Goal: Communication & Community: Answer question/provide support

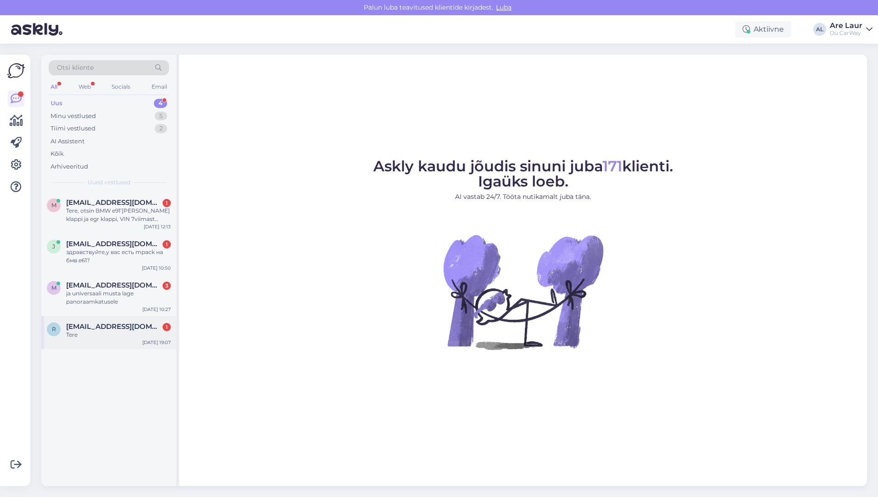
click at [99, 333] on div "Tere" at bounding box center [118, 335] width 105 height 8
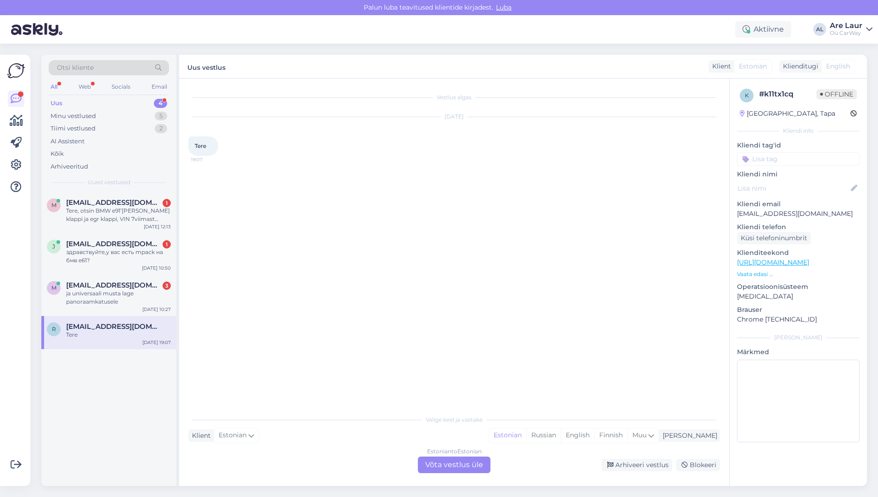
click at [773, 263] on link "[URL][DOMAIN_NAME]" at bounding box center [773, 262] width 72 height 8
click at [440, 466] on div "Estonian to Estonian Võta vestlus üle" at bounding box center [454, 464] width 73 height 17
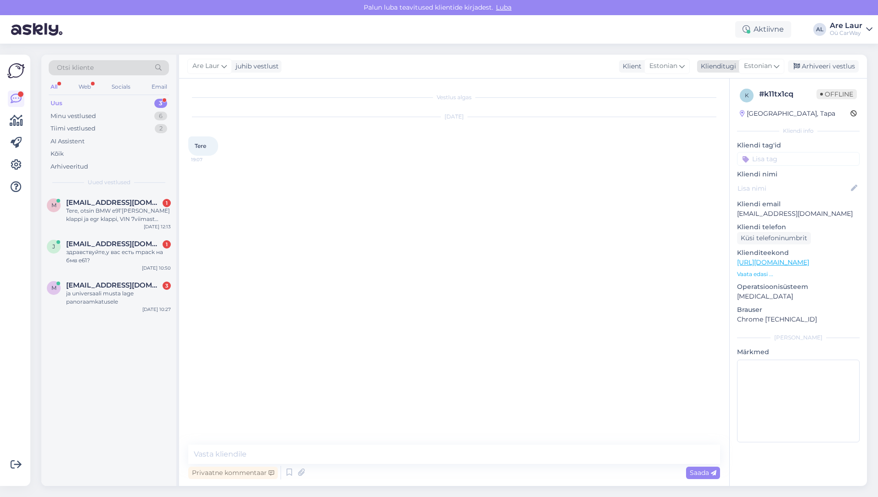
click at [756, 63] on span "Estonian" at bounding box center [758, 66] width 28 height 10
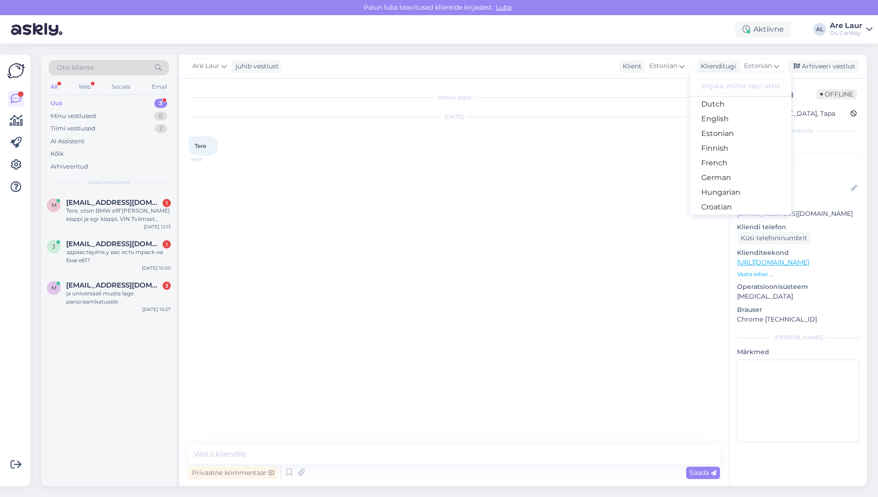
scroll to position [92, 0]
click at [719, 129] on link "Estonian" at bounding box center [740, 132] width 101 height 15
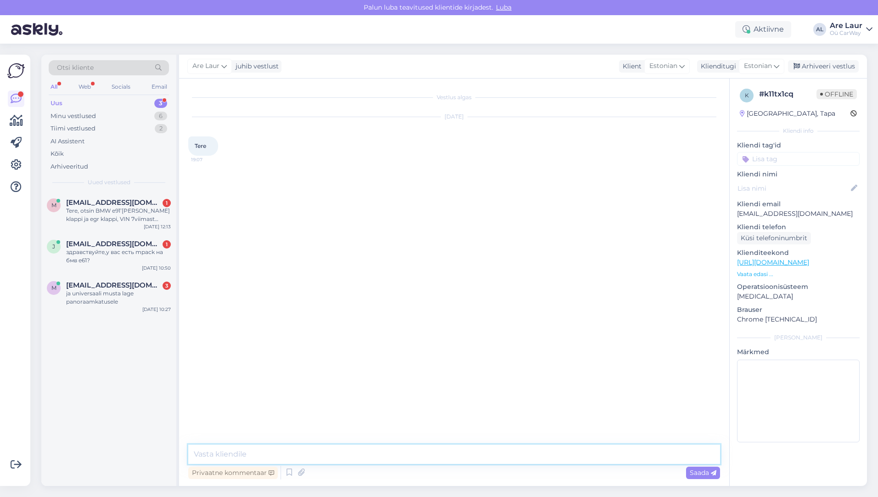
click at [265, 458] on textarea at bounding box center [454, 453] width 532 height 19
type textarea "Tere, Soovisite küsida mootori kohta midagi, lisainfot, sobivust teie autole?"
click at [692, 472] on span "Saada" at bounding box center [702, 472] width 27 height 8
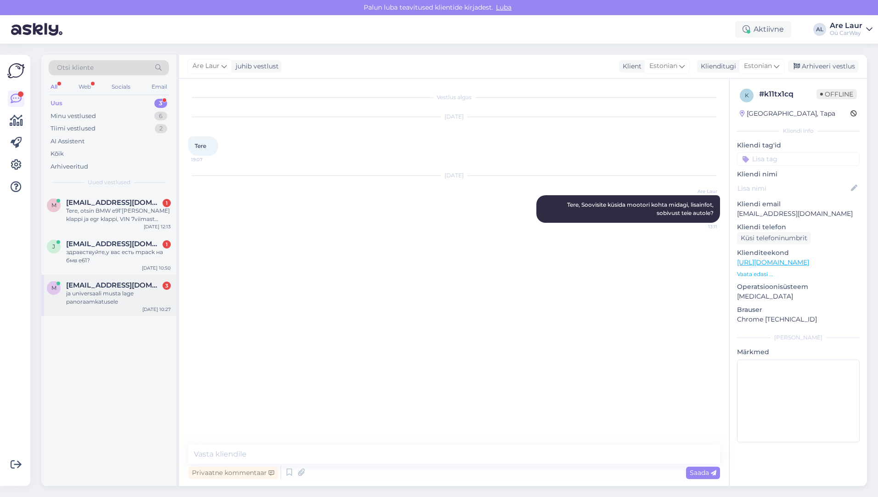
click at [89, 296] on div "ja universaali musta lage panoraamkatusele" at bounding box center [118, 297] width 105 height 17
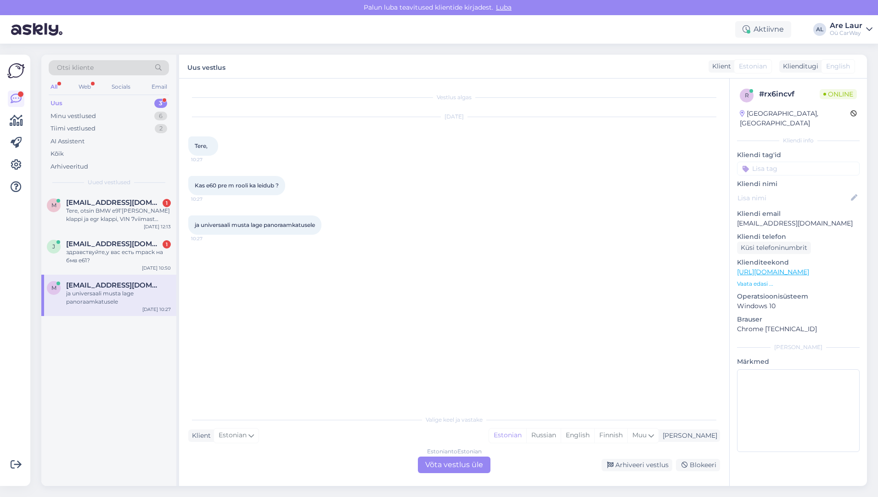
click at [464, 463] on div "Estonian to Estonian Võta vestlus üle" at bounding box center [454, 464] width 73 height 17
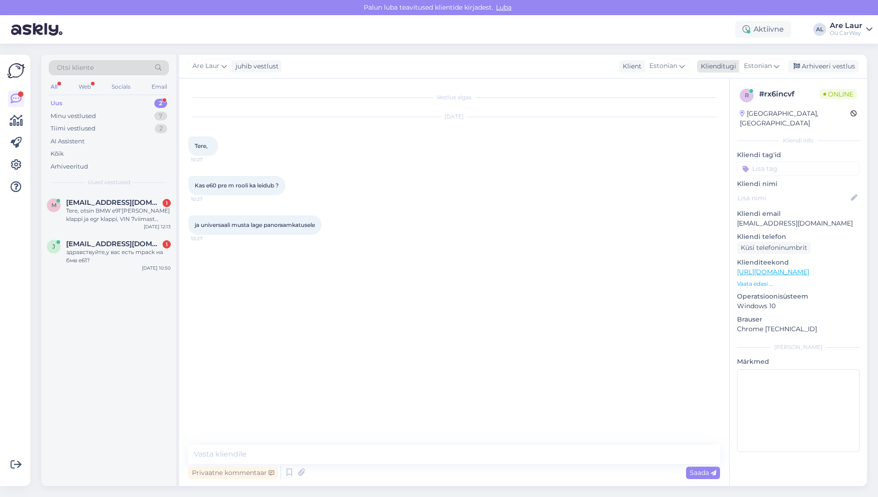
click at [753, 66] on span "Estonian" at bounding box center [758, 66] width 28 height 10
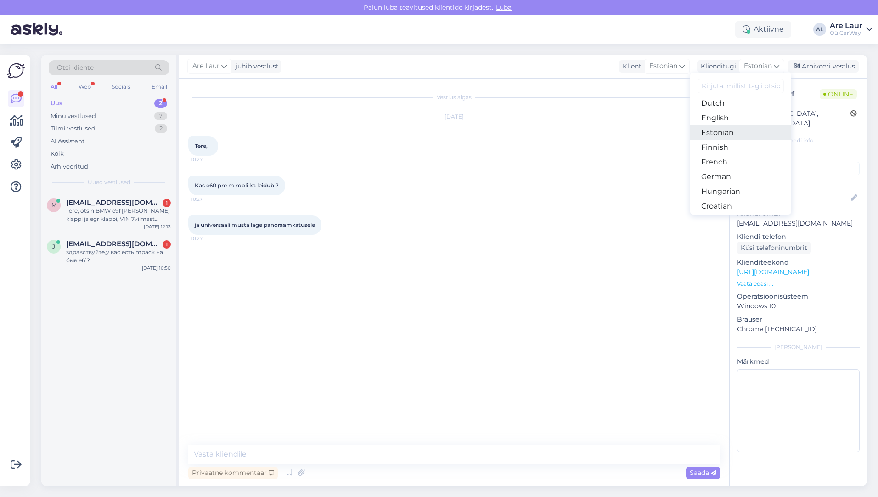
click at [721, 132] on link "Estonian" at bounding box center [740, 132] width 101 height 15
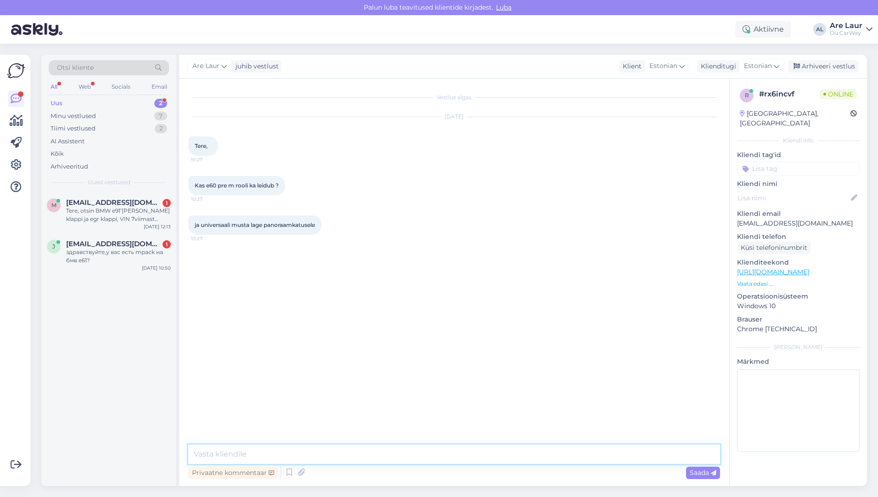
click at [265, 448] on textarea at bounding box center [454, 453] width 532 height 19
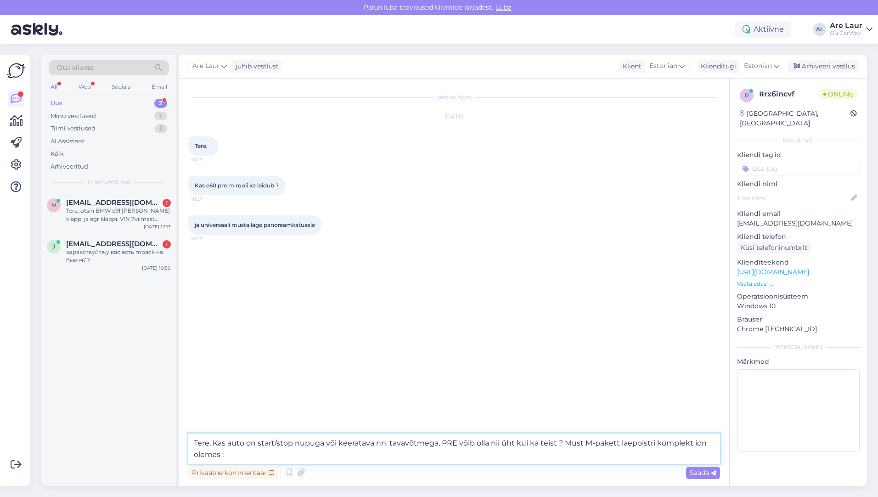
paste textarea "[URL][DOMAIN_NAME]"
type textarea "Tere, Kas auto on start/stop nupuga või keeratava nn. tavavõtmega, PRE võib oll…"
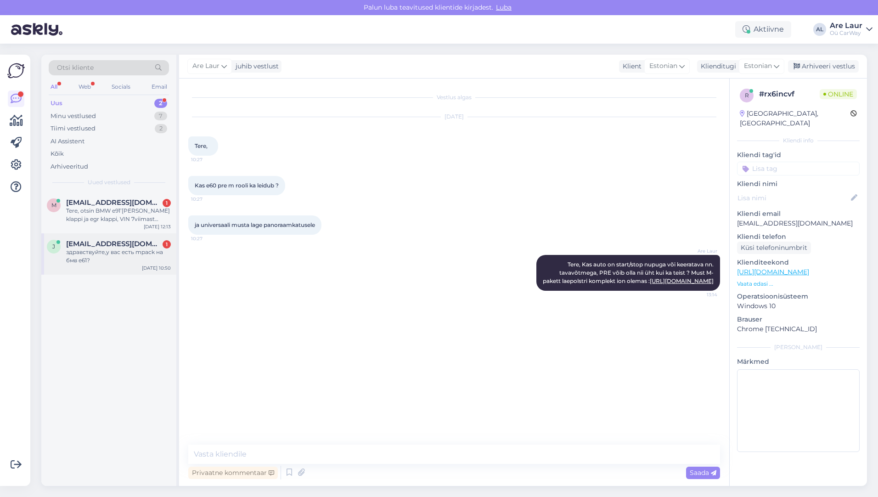
click at [119, 246] on span "[EMAIL_ADDRESS][DOMAIN_NAME]" at bounding box center [113, 244] width 95 height 8
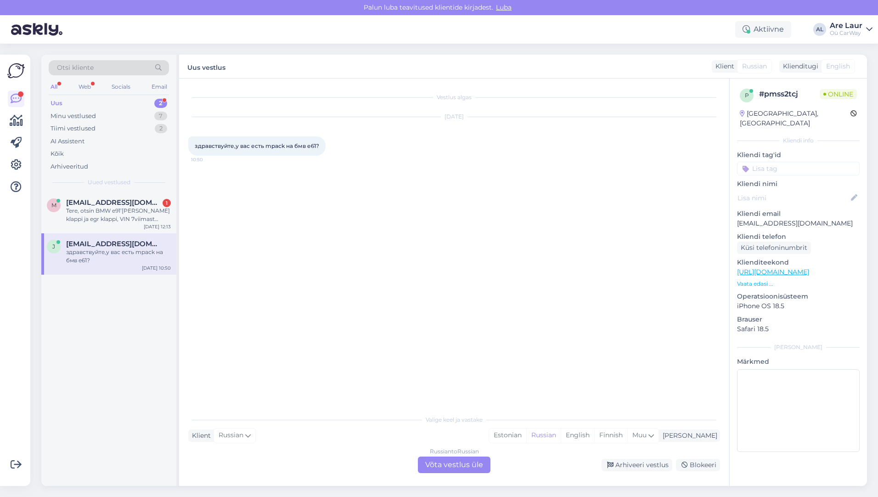
click at [452, 465] on div "Russian to Russian Võta vestlus üle" at bounding box center [454, 464] width 73 height 17
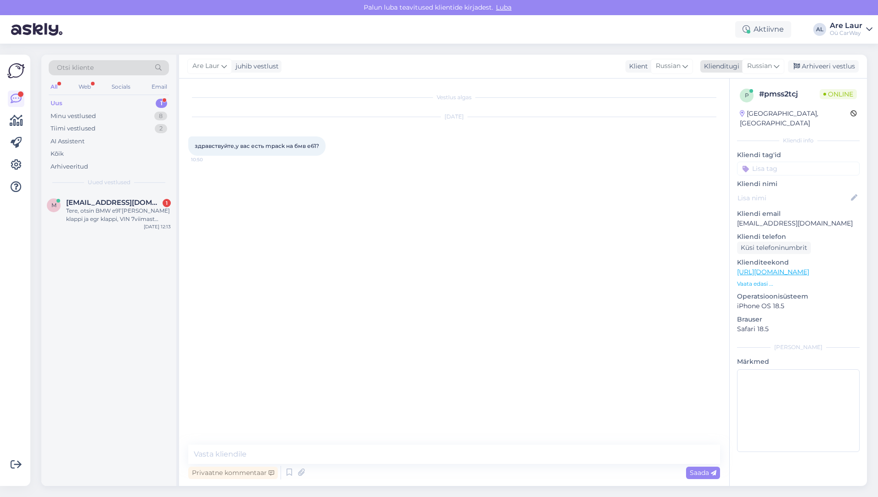
click at [754, 65] on span "Russian" at bounding box center [759, 66] width 25 height 10
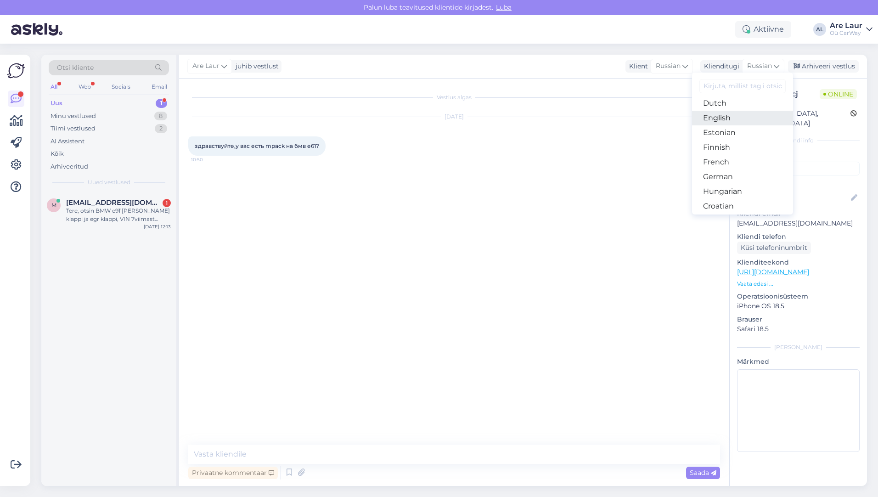
click at [733, 122] on link "English" at bounding box center [742, 118] width 101 height 15
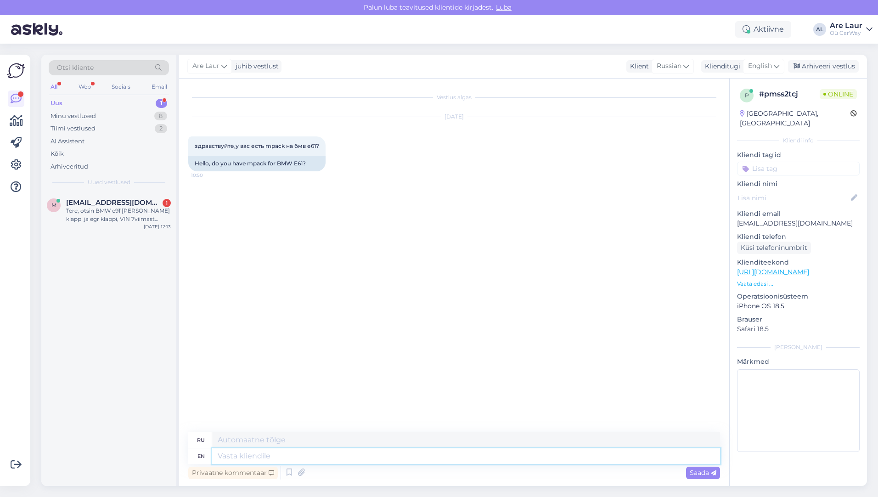
click at [258, 453] on textarea at bounding box center [466, 456] width 508 height 16
type textarea "Tere"
type textarea "Тере"
type textarea "Tere,"
type textarea "Тере,"
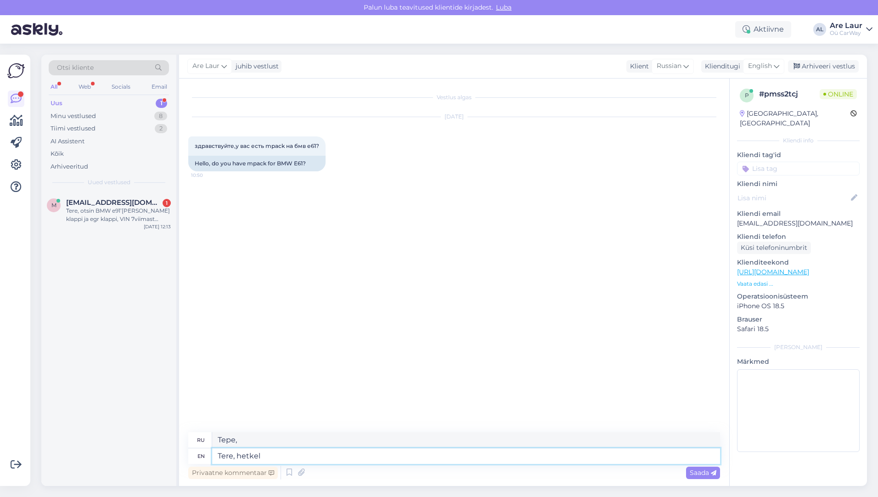
type textarea "Tere, hetkel o"
type textarea "Tere, hetkel"
type textarea "Tere, hetkel on p"
type textarea "Tere, hetkel on"
type textarea "Tere, hetkel on pakkuda"
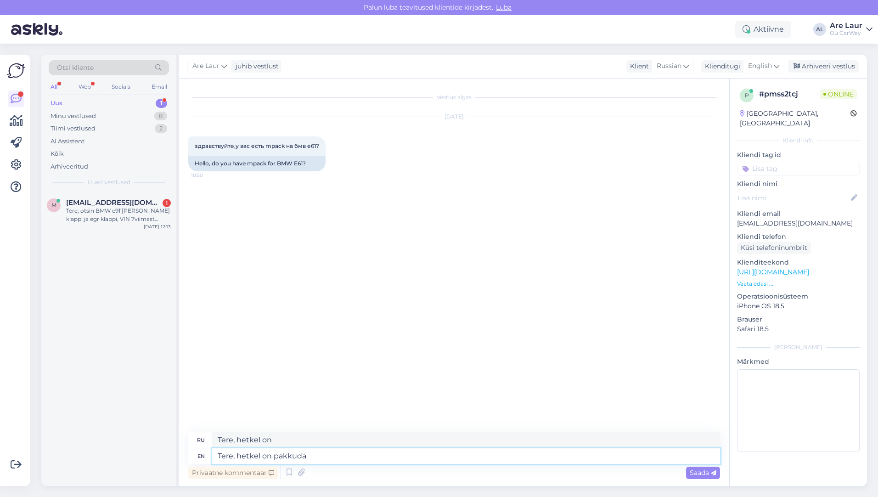
type textarea "Tere, hetkel on pakkuda"
type textarea "Tere, hetkel on pakkuda ainult t"
type textarea "[PERSON_NAME], хеткель на паккуде аинулт"
type textarea "Tere, hetkel on pakkuda ainult tagastanget"
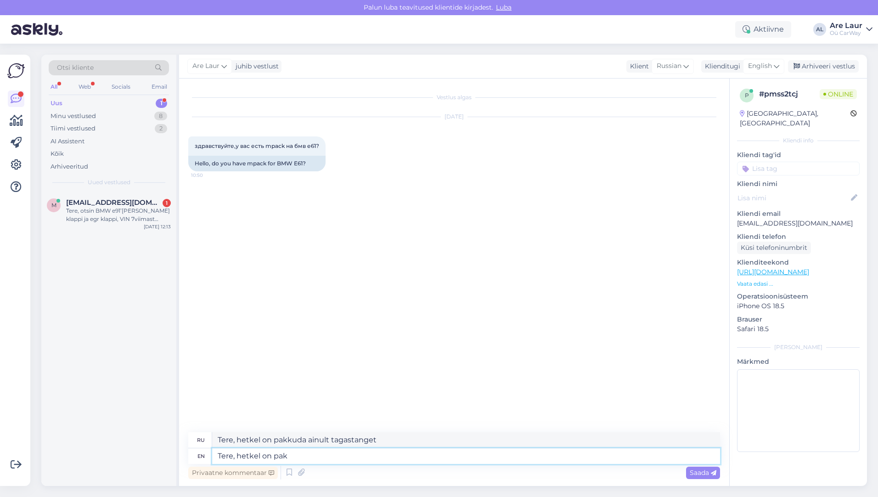
type textarea "Tere, hetkel on pa"
type textarea "Tere, hetkel on pakkuda"
type textarea "Tere, [PERSON_NAME]"
type textarea "Tere, hetkel on"
type textarea "Tere, het"
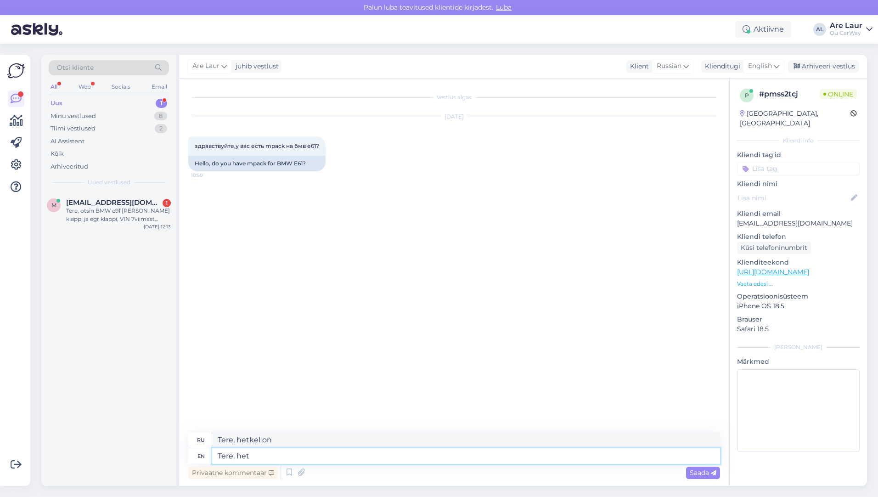
type textarea "Tere, hetkel"
type textarea "T"
type textarea "Тере,"
type textarea "Hello,"
type textarea "Привет,"
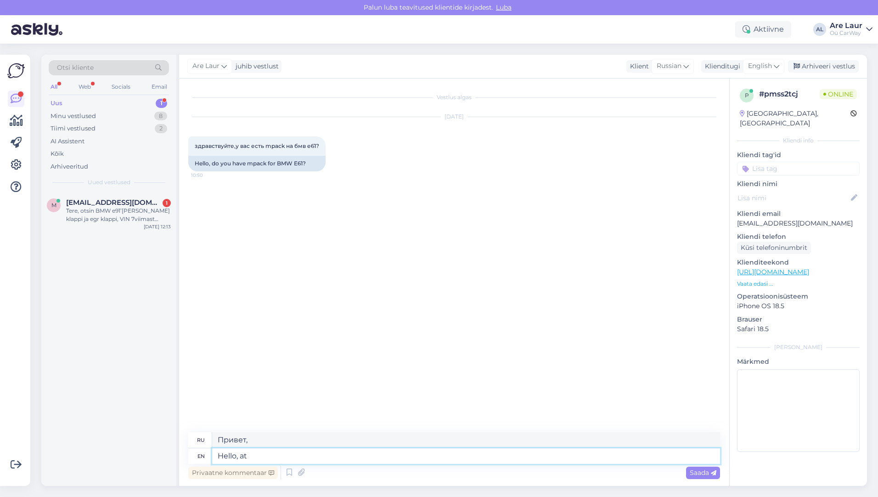
type textarea "Hello, at t"
type textarea "Привет, в"
type textarea "Hello, at the moment"
type textarea "Привет, в данный момент"
type textarea "Hello, at the moment we"
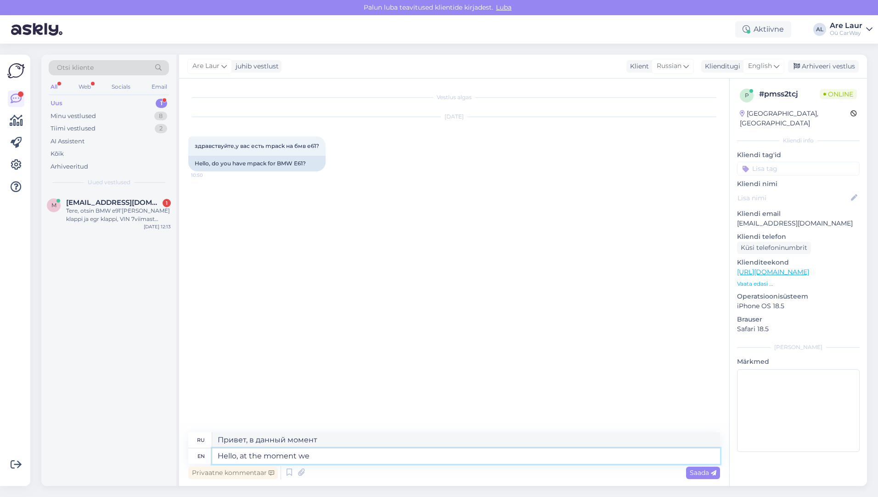
type textarea "Здравствуйте, в данный момент мы"
type textarea "Hello, at the moment we have"
type textarea "Здравствуйте, на данный момент у нас есть"
type textarea "Hello, at the moment we have rear"
type textarea "Здравствуйте, на данный момент у нас есть задние"
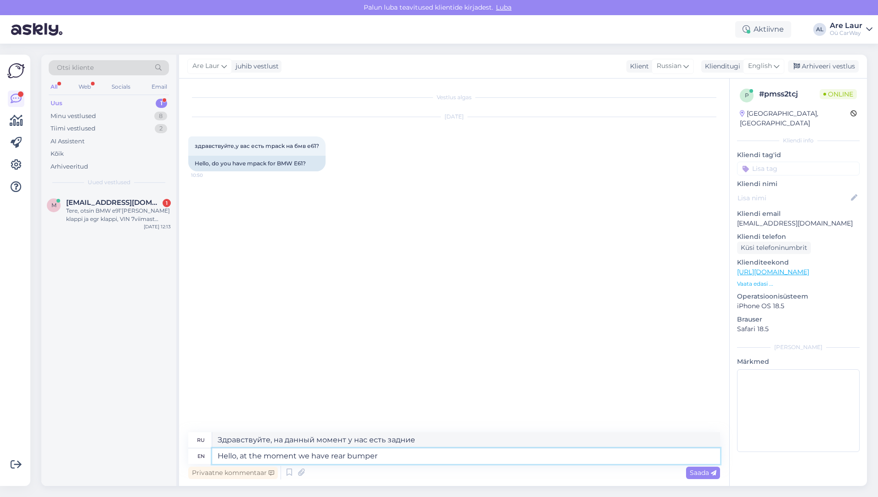
type textarea "Hello, at the moment we have rear bumper"
type textarea "Здравствуйте, на данный момент у нас есть задний бампер"
type textarea "Hello, at the moment we have rear bumper for t"
type textarea "Здравствуйте, на данный момент у нас есть задний бампер для"
type textarea "Hello, at the moment we have rear bumper for that"
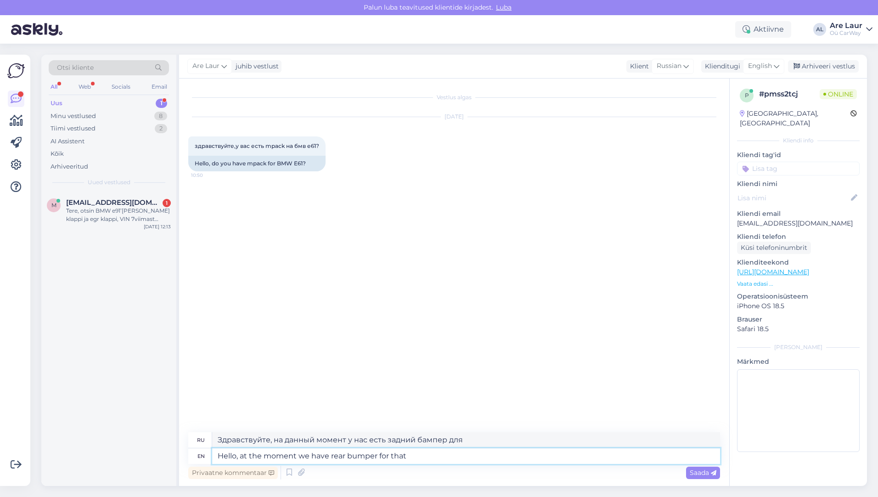
type textarea "Здравствуйте, на данный момент у нас есть задний бампер для этого"
type textarea "Hello, at the moment we have rear bumper for that car"
type textarea "Здравствуйте, на данный момент у нас есть задний бампер для этой машины."
type textarea "Hello, at the moment we have rear bumper for that car,"
type textarea "Здравствуйте, на данный момент у нас есть задний бампер для этой машины,"
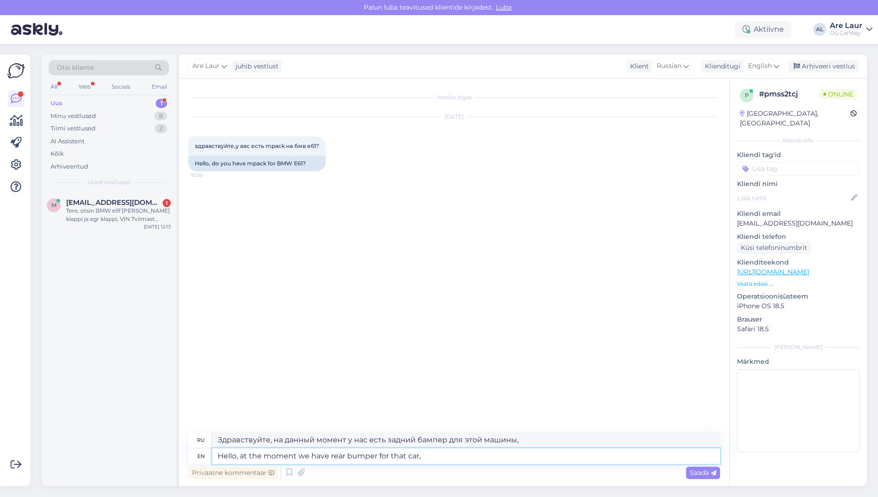
drag, startPoint x: 328, startPoint y: 456, endPoint x: 336, endPoint y: 457, distance: 7.4
click at [328, 456] on textarea "Hello, at the moment we have rear bumper for that car," at bounding box center [466, 456] width 508 height 16
type textarea "Hello, at the moment we have on rear bumper for that car,"
type textarea "Здравствуйте, на данный момент у нас нет заднего бампера для этой машины,"
type textarea "Hello, at the moment we have onl rear bumper for that car,"
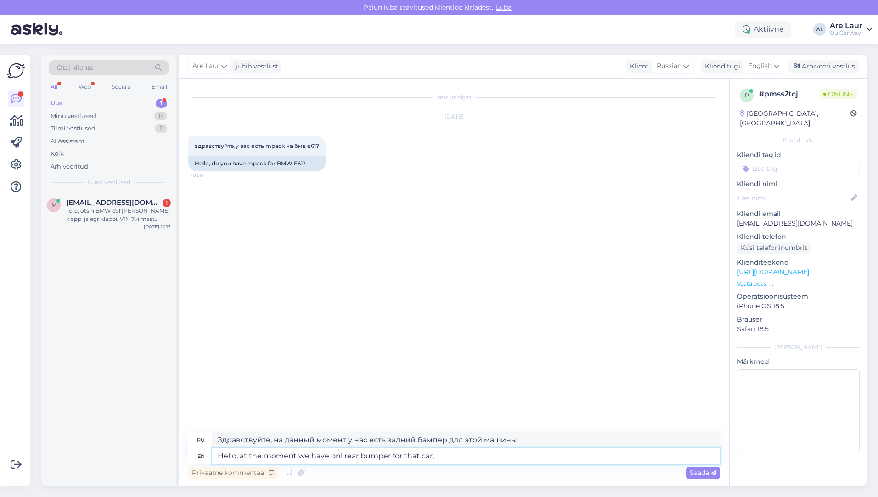
type textarea "Здравствуйте, на данный момент у нас есть только задний бампер для этой машины,"
click at [511, 457] on textarea "Hello, at the moment we have only rear bumper for that car," at bounding box center [466, 456] width 508 height 16
type textarea "Hello, at the moment we have only rear bumper for that car"
type textarea "Здравствуйте, на данный момент у нас есть только задний бампер для этой машины."
type textarea "Hello, at the moment we have only rear bumper for that car:"
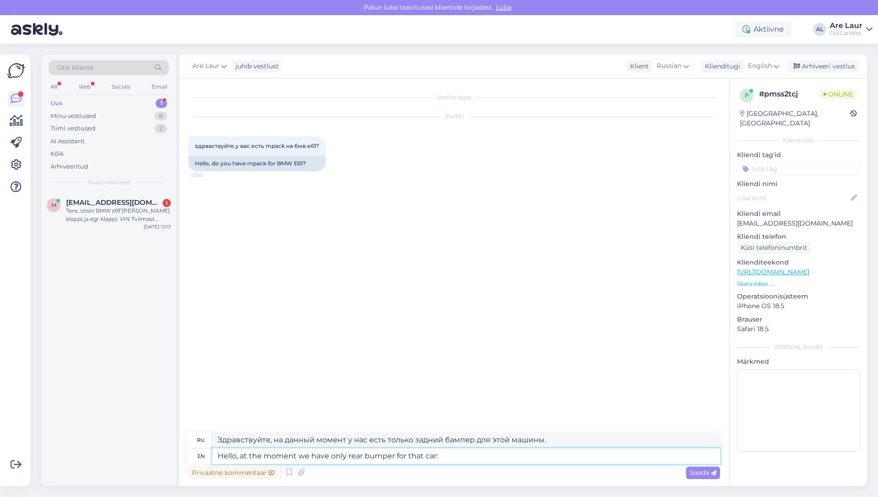
type textarea "Здравствуйте, на данный момент у нас есть только задний бампер для этой машины:"
paste textarea "[URL][DOMAIN_NAME]"
type textarea "Hello, at the moment we have only rear bumper for that car: [URL][DOMAIN_NAME]"
type textarea "Здравствуйте, на данный момент у нас есть только задний бампер для этой машины:…"
type textarea "Hello, at the moment we have only rear bumper for that car: [URL][DOMAIN_NAME]"
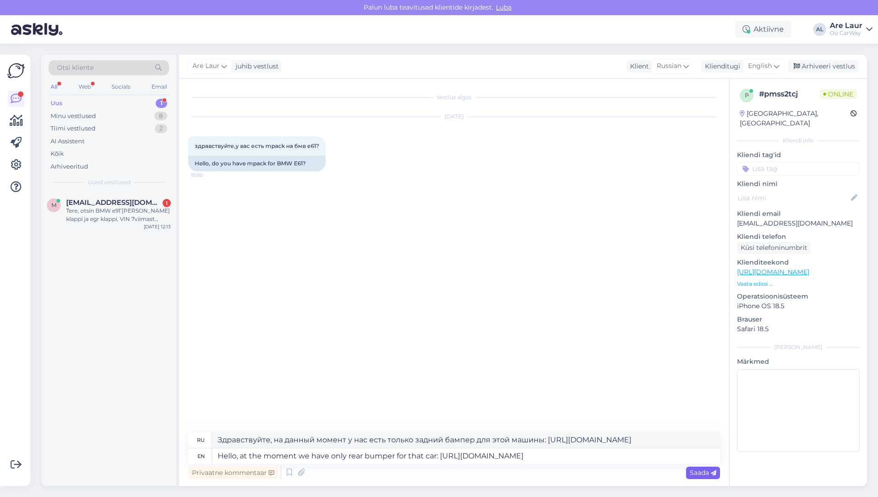
click at [703, 470] on span "Saada" at bounding box center [702, 472] width 27 height 8
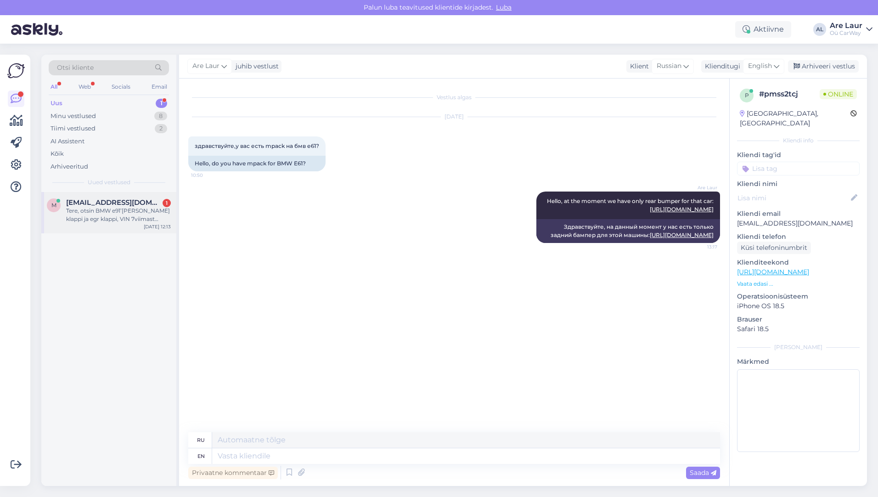
click at [111, 214] on div "Tere, otsin BMW e91’[PERSON_NAME] klappi ja egr klappi, VIN 7viimast numbrit on…" at bounding box center [118, 215] width 105 height 17
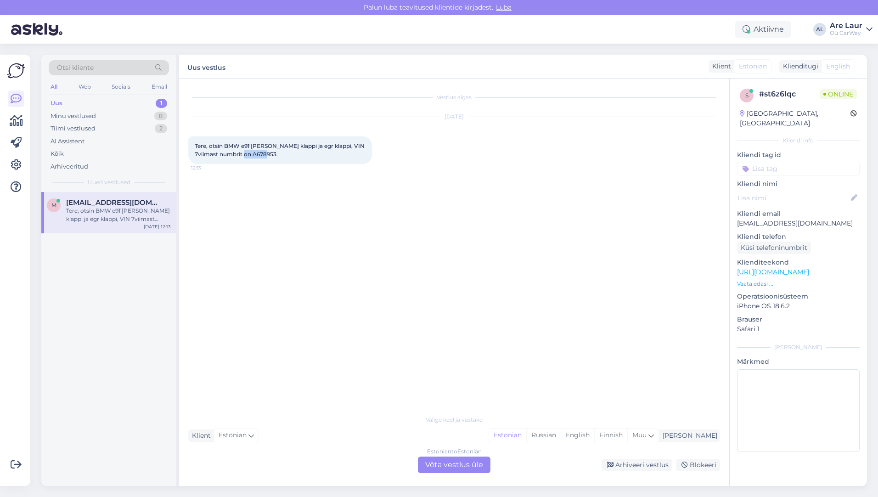
drag, startPoint x: 276, startPoint y: 153, endPoint x: 254, endPoint y: 154, distance: 22.0
click at [254, 154] on span "Tere, otsin BMW e91’[PERSON_NAME] klappi ja egr klappi, VIN 7viimast numbrit on…" at bounding box center [280, 149] width 171 height 15
copy span "A678953"
click at [451, 466] on div "Estonian to Estonian Võta vestlus üle" at bounding box center [454, 464] width 73 height 17
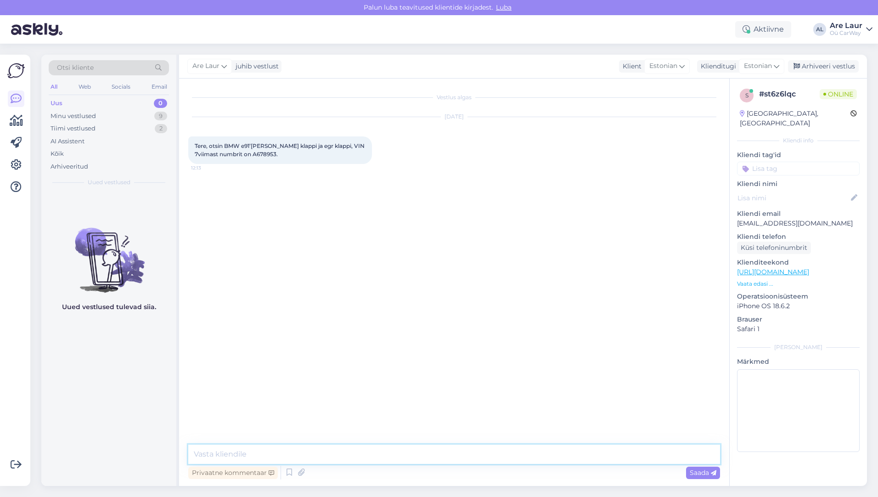
click at [243, 453] on textarea at bounding box center [454, 453] width 532 height 19
paste textarea "[URL][DOMAIN_NAME]"
type textarea "Tere, Drosselklapp on täiesti olemas, kontrollitud ja garantiiga detail : [URL]…"
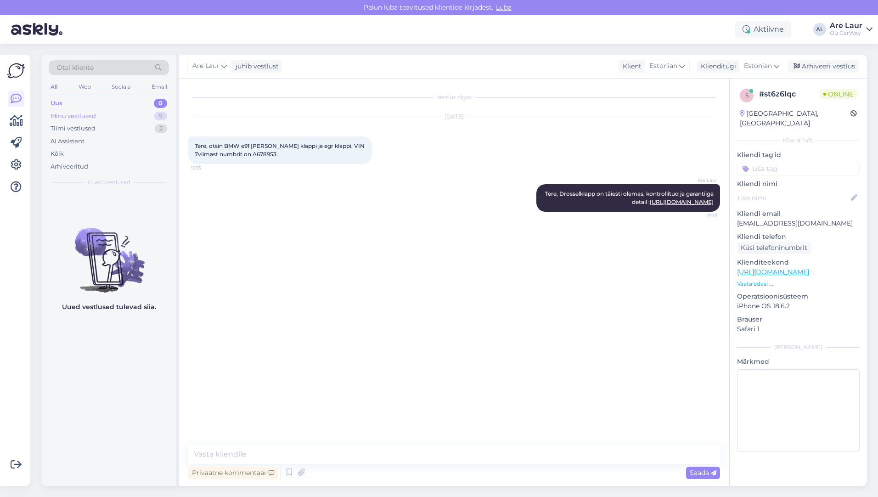
click at [73, 118] on div "Minu vestlused" at bounding box center [72, 116] width 45 height 9
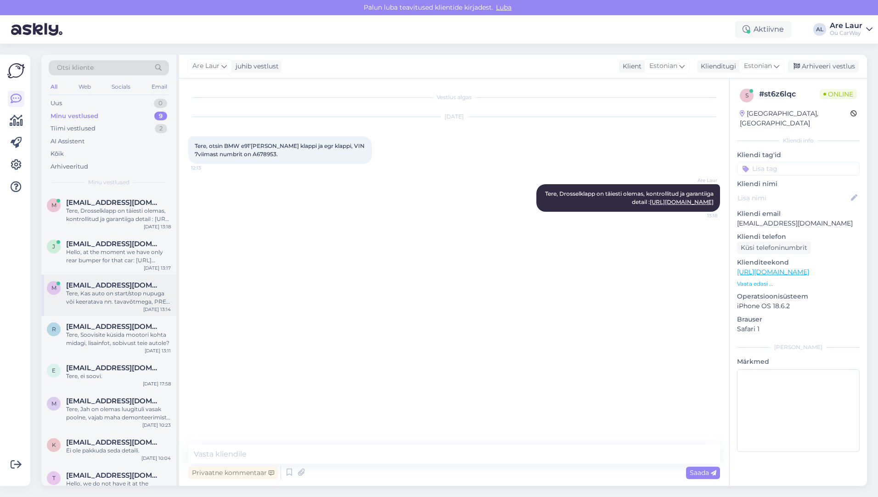
click at [121, 292] on div "Tere, Kas auto on start/stop nupuga või keeratava nn. tavavõtmega, PRE võib oll…" at bounding box center [118, 297] width 105 height 17
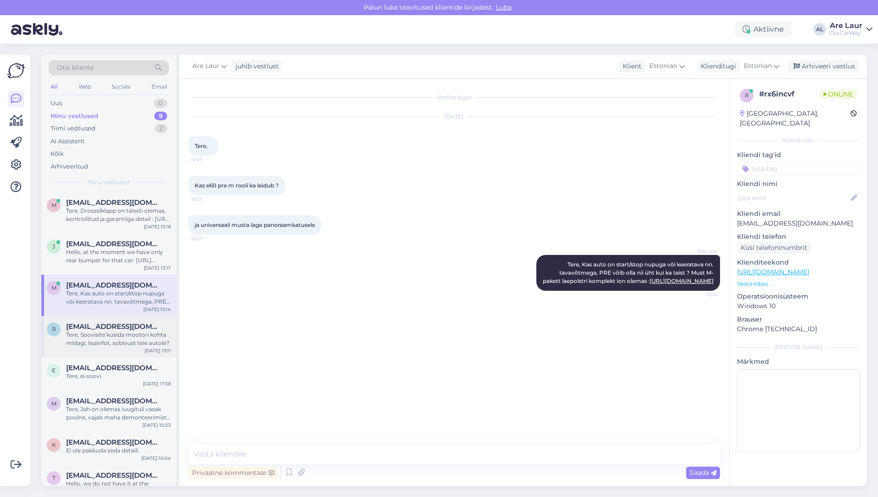
click at [108, 331] on div "Tere, Soovisite küsida mootori kohta midagi, lisainfot, sobivust teie autole?" at bounding box center [118, 339] width 105 height 17
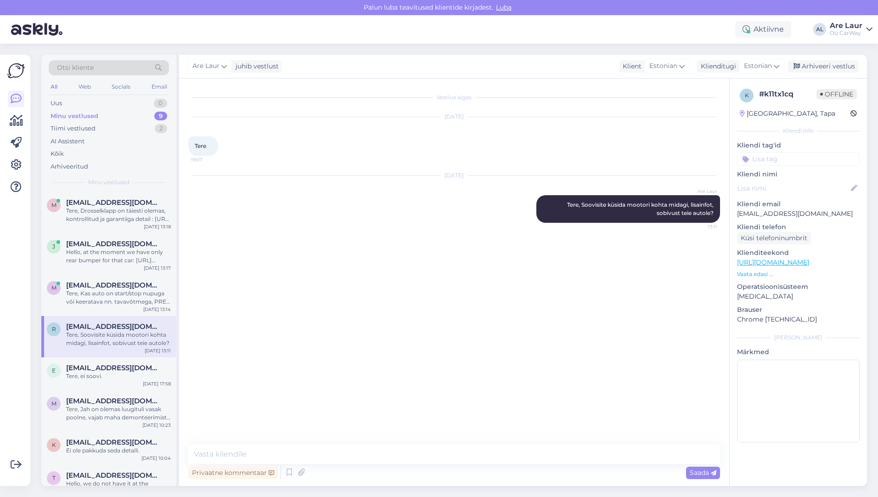
click at [782, 265] on link "[URL][DOMAIN_NAME]" at bounding box center [773, 262] width 72 height 8
drag, startPoint x: 832, startPoint y: 213, endPoint x: 737, endPoint y: 217, distance: 95.1
click at [737, 217] on p "[EMAIL_ADDRESS][DOMAIN_NAME]" at bounding box center [798, 214] width 123 height 10
copy p "[EMAIL_ADDRESS][DOMAIN_NAME]"
click at [758, 238] on div "Küsi telefoninumbrit" at bounding box center [774, 238] width 74 height 12
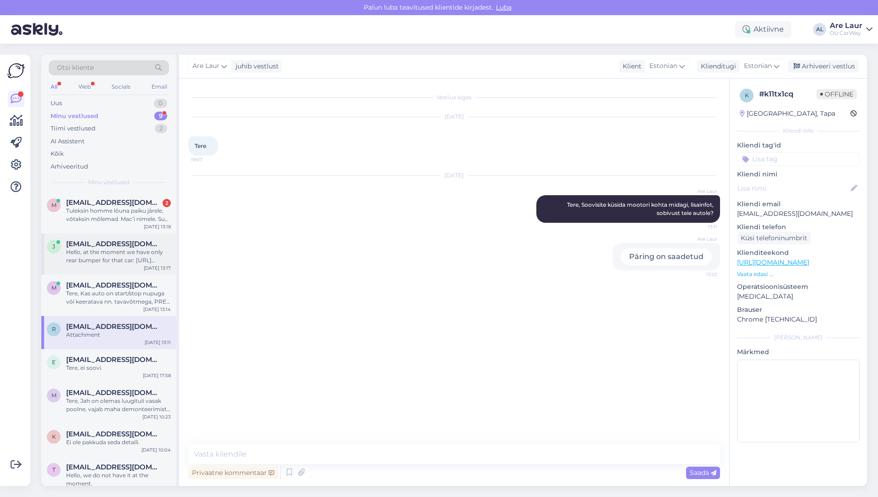
click at [78, 247] on span "[EMAIL_ADDRESS][DOMAIN_NAME]" at bounding box center [113, 244] width 95 height 8
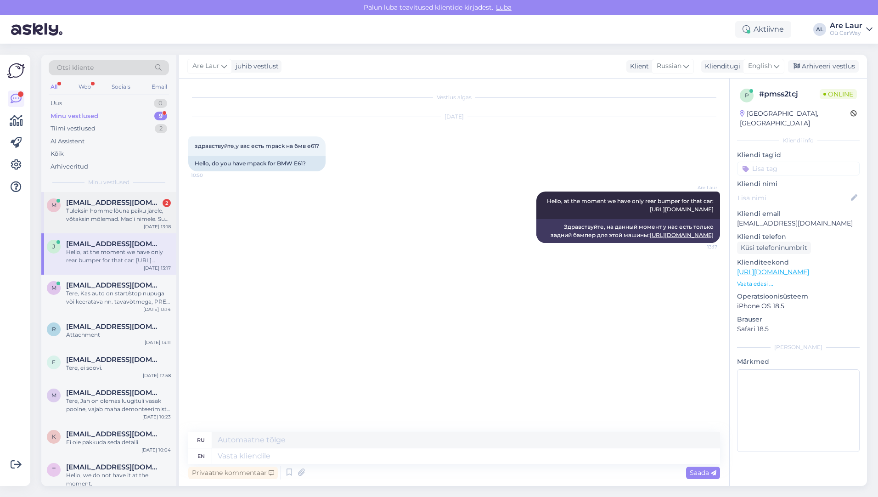
click at [95, 220] on div "Tuleksin homme lõuna paiku järele, võtaksin mõlemad. Mac’i nimele. Suur tänu!" at bounding box center [118, 215] width 105 height 17
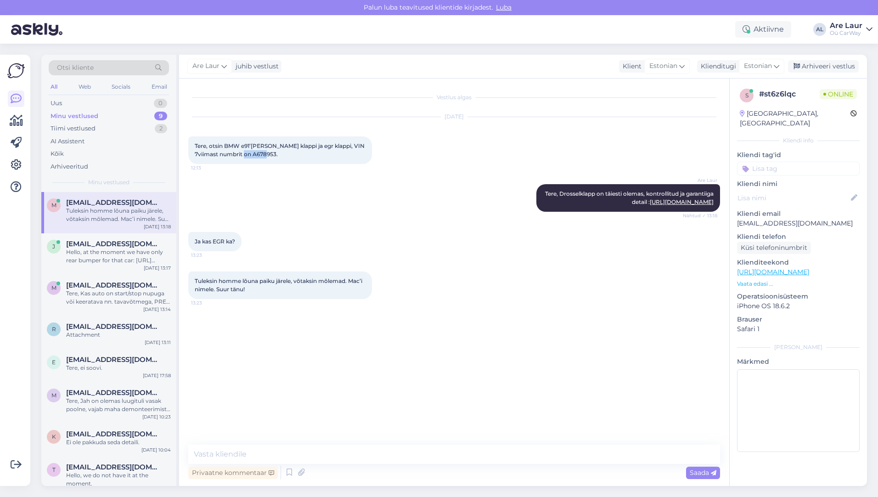
drag, startPoint x: 276, startPoint y: 154, endPoint x: 254, endPoint y: 154, distance: 22.0
click at [254, 154] on span "Tere, otsin BMW e91’[PERSON_NAME] klappi ja egr klappi, VIN 7viimast numbrit on…" at bounding box center [280, 149] width 171 height 15
copy span "A678953"
click at [222, 448] on textarea at bounding box center [454, 453] width 532 height 19
paste textarea "[URL][DOMAIN_NAME]"
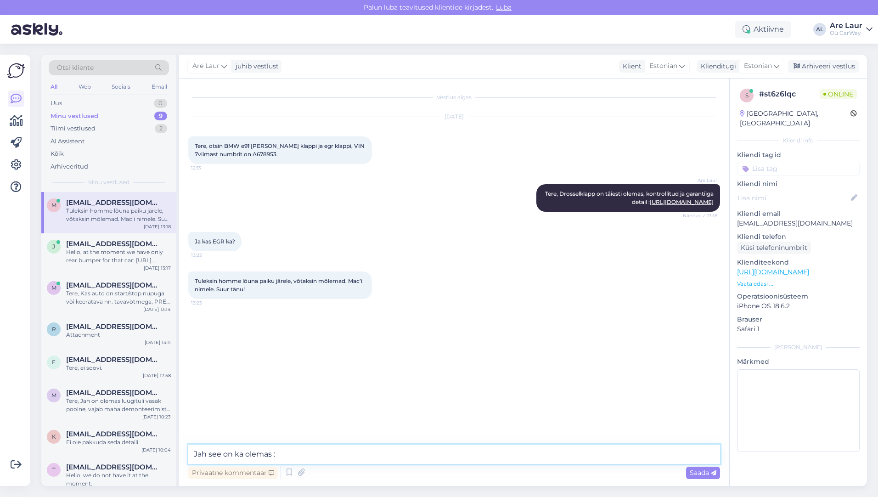
type textarea "Jah see on ka olemas : [URL][DOMAIN_NAME]"
type textarea "Kohapeal saab tasuda ainult sularahas :)"
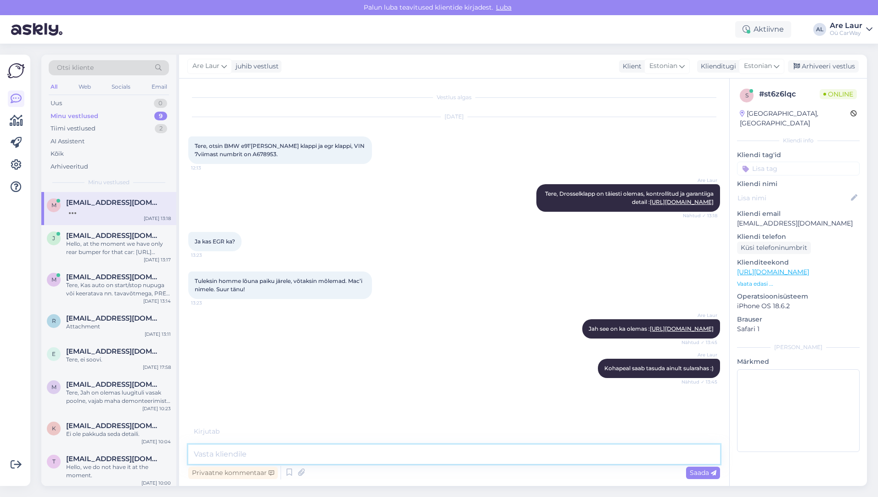
scroll to position [24, 0]
type textarea "Selge, kohtume siis."
click at [690, 472] on span "Saada" at bounding box center [702, 472] width 27 height 8
